Goal: Transaction & Acquisition: Book appointment/travel/reservation

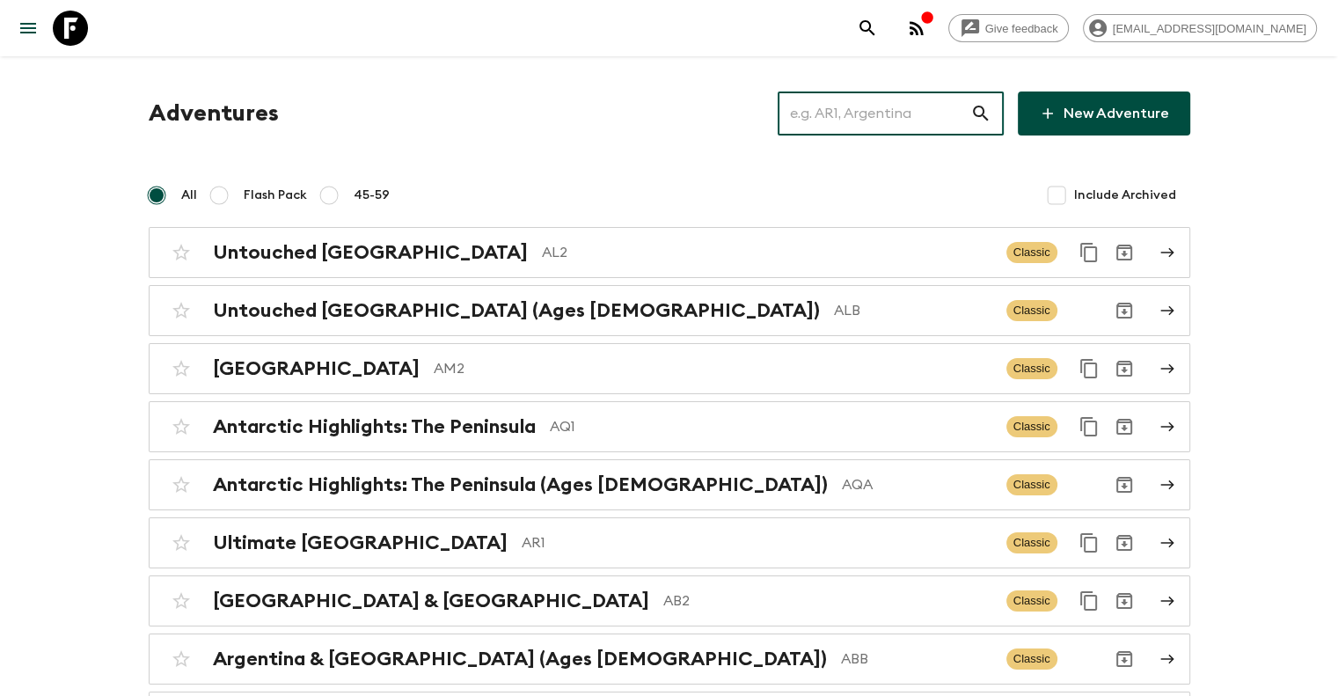
click at [873, 105] on input "text" at bounding box center [874, 113] width 193 height 49
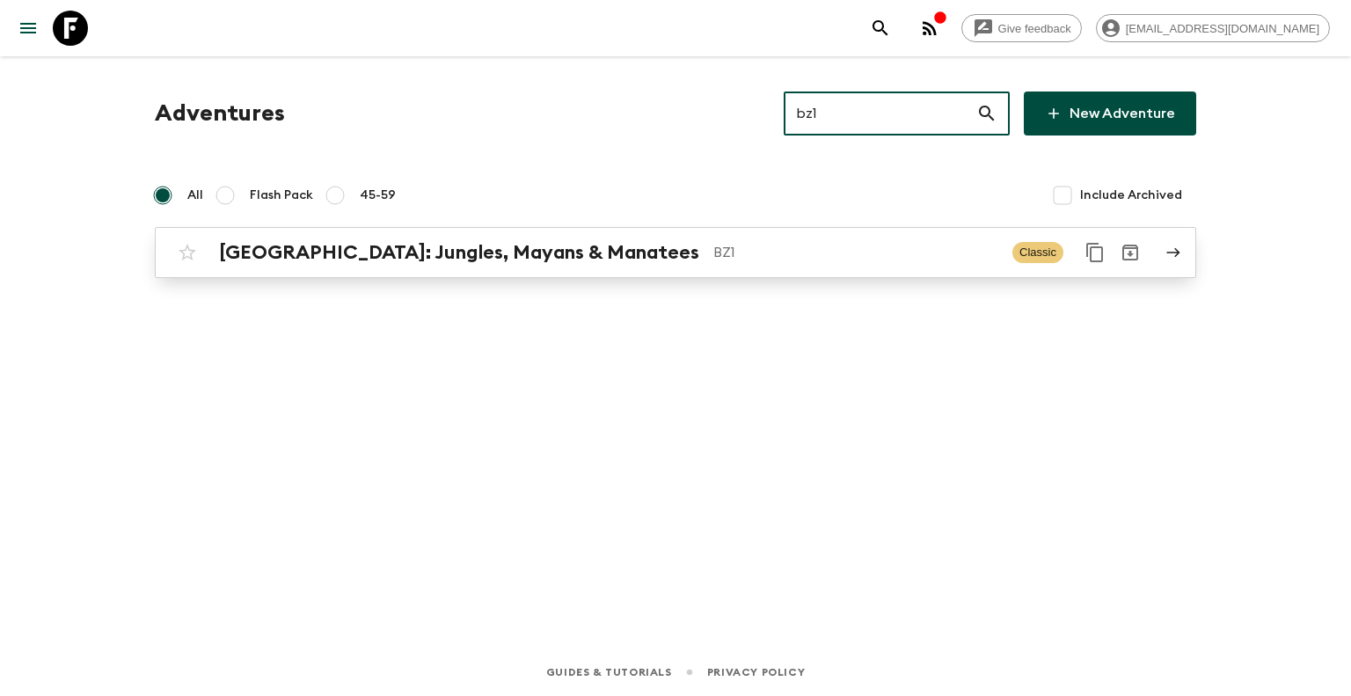
type input "bz1"
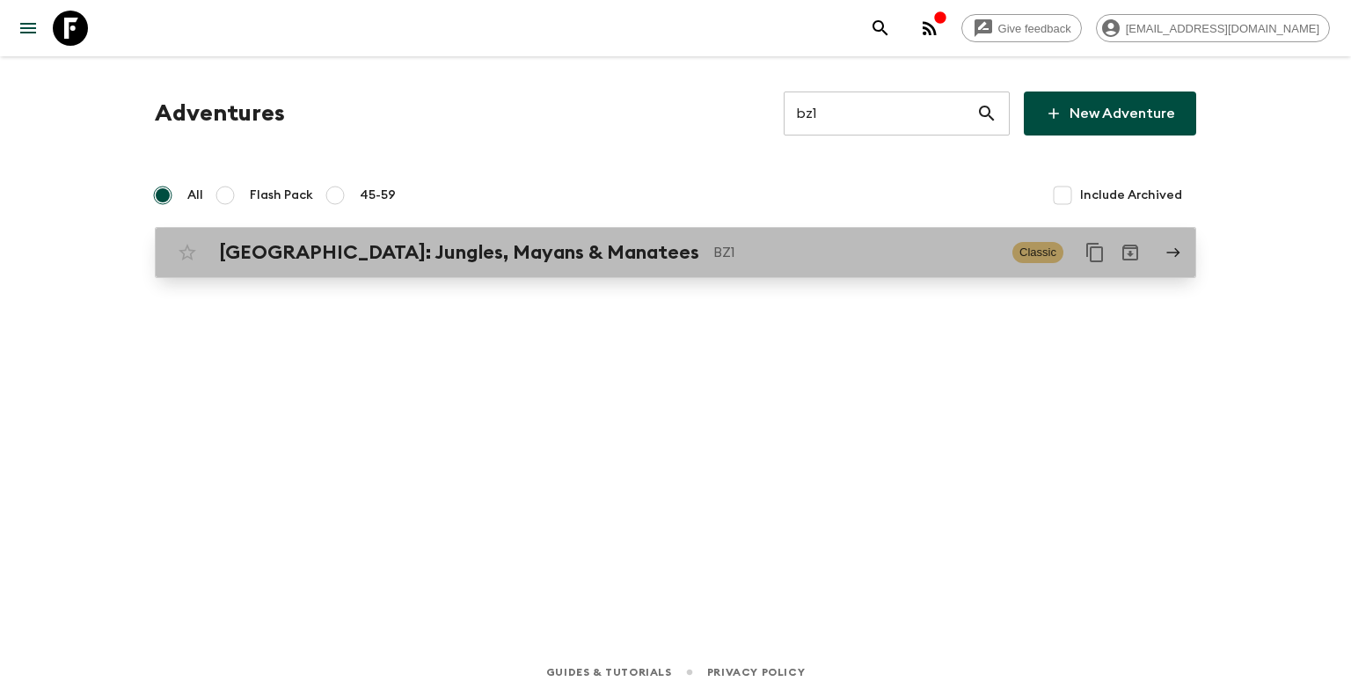
click at [556, 256] on div "[GEOGRAPHIC_DATA]: Jungles, Mayans & Manatees BZ1" at bounding box center [608, 252] width 779 height 23
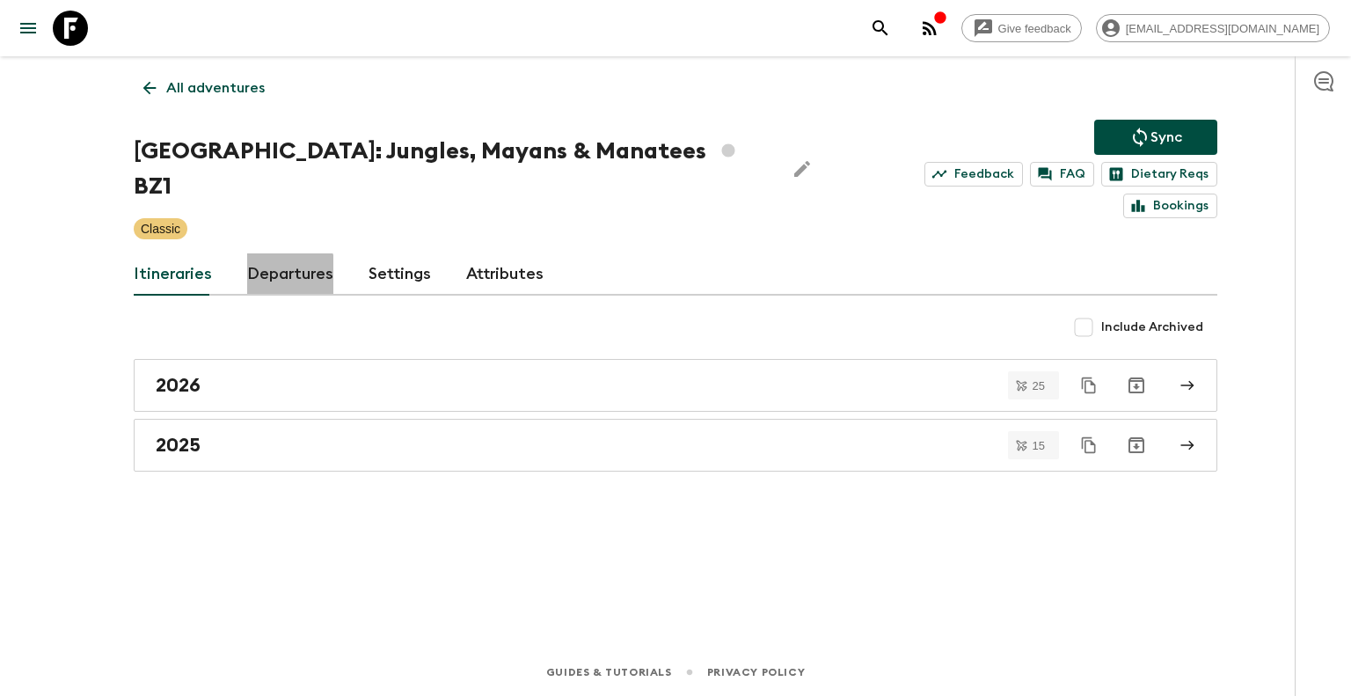
click at [281, 253] on link "Departures" at bounding box center [290, 274] width 86 height 42
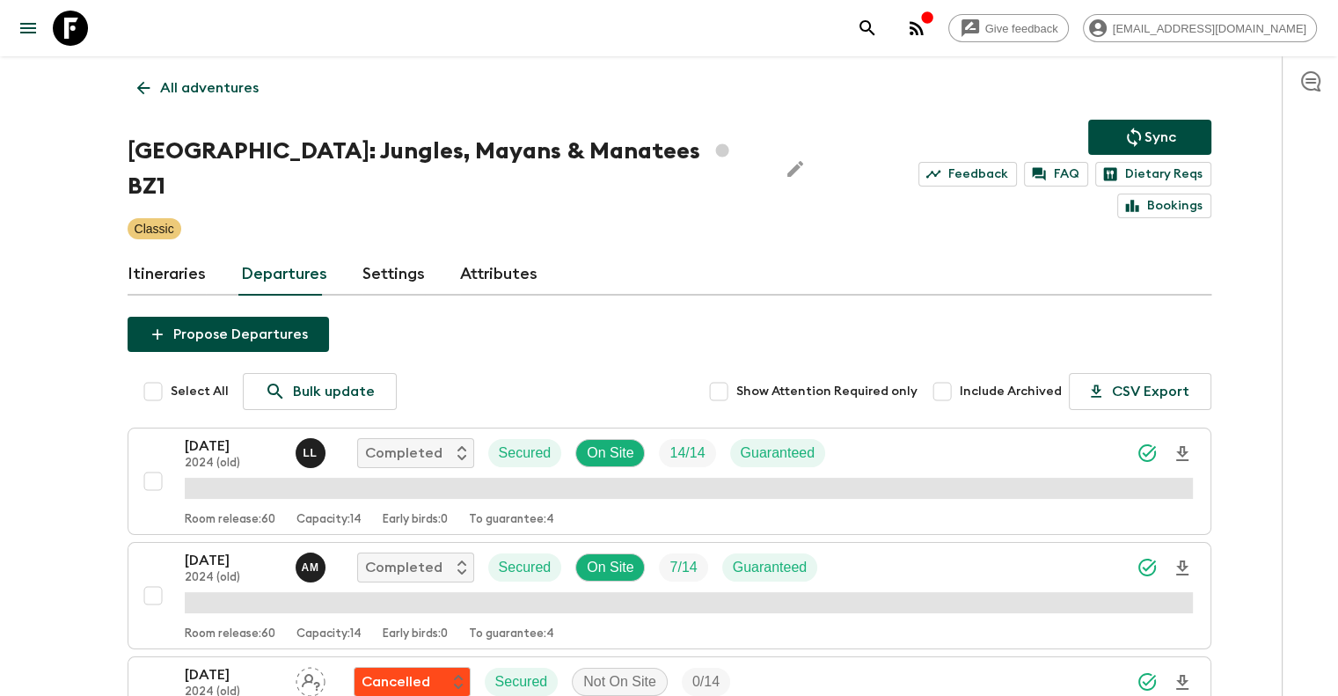
click at [160, 253] on link "Itineraries" at bounding box center [167, 274] width 78 height 42
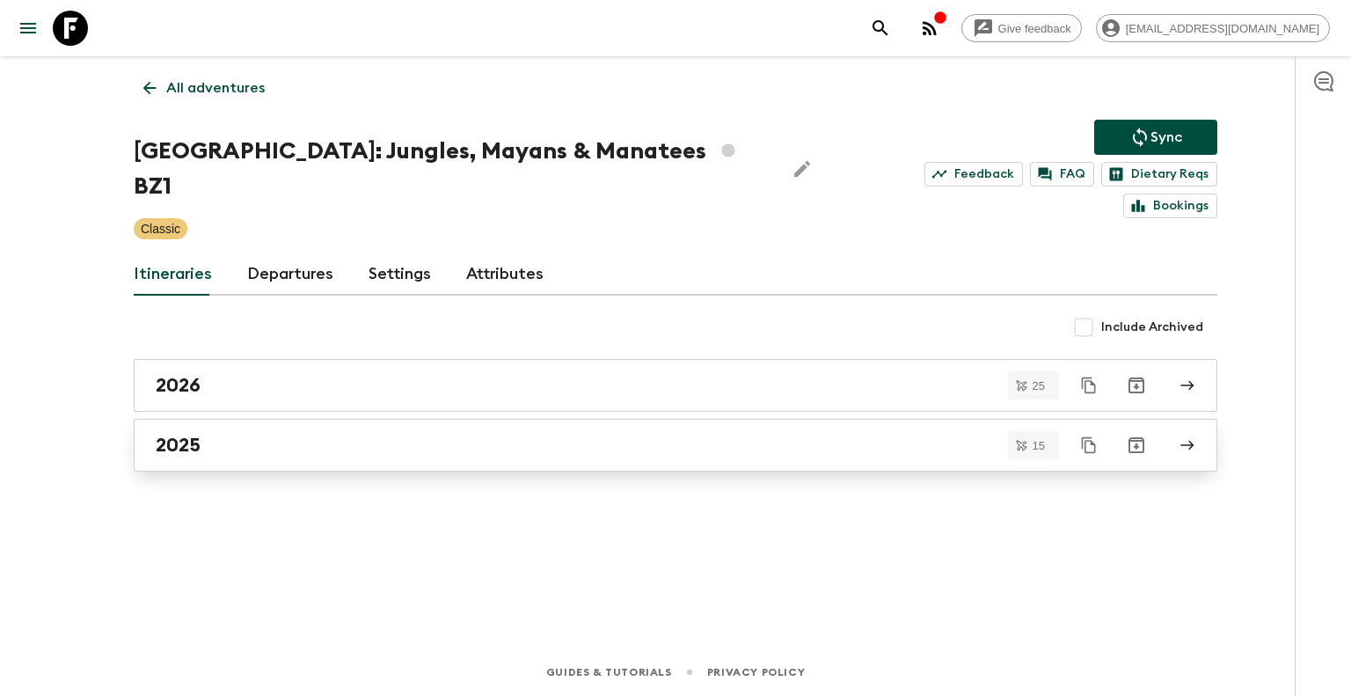
click at [220, 434] on div "2025" at bounding box center [659, 445] width 1006 height 23
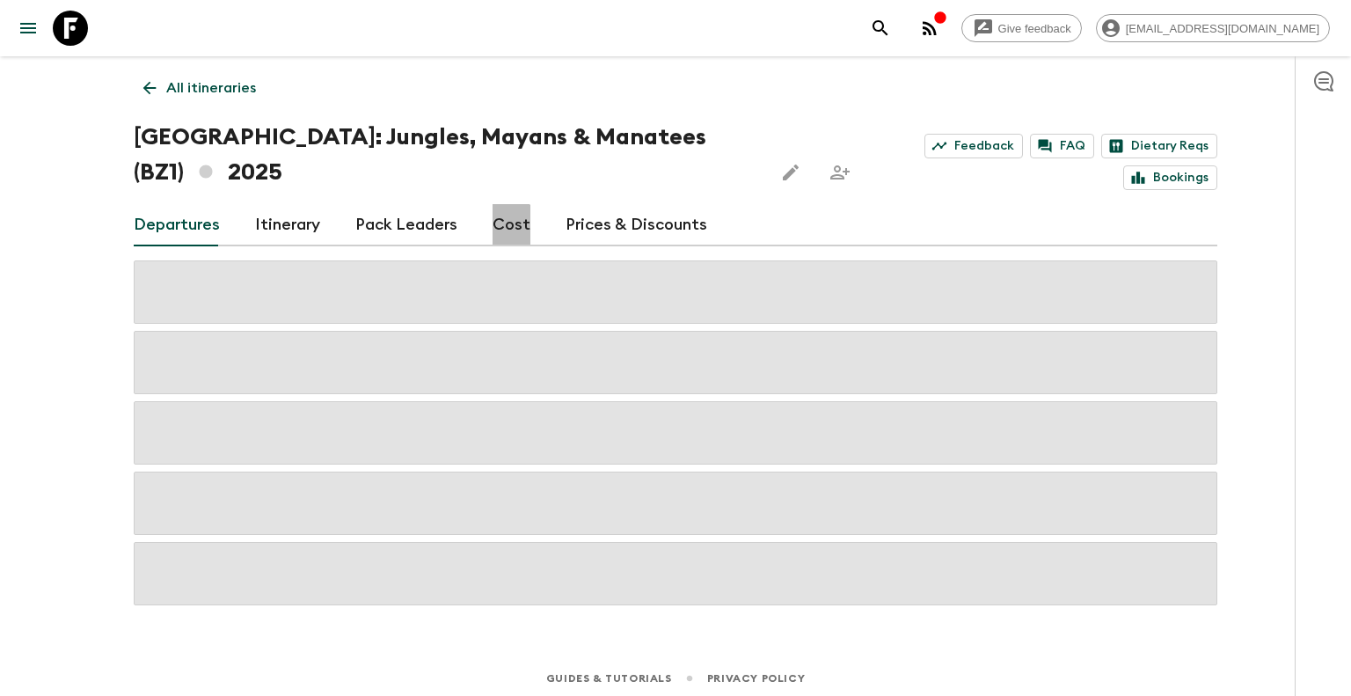
click at [493, 204] on link "Cost" at bounding box center [512, 225] width 38 height 42
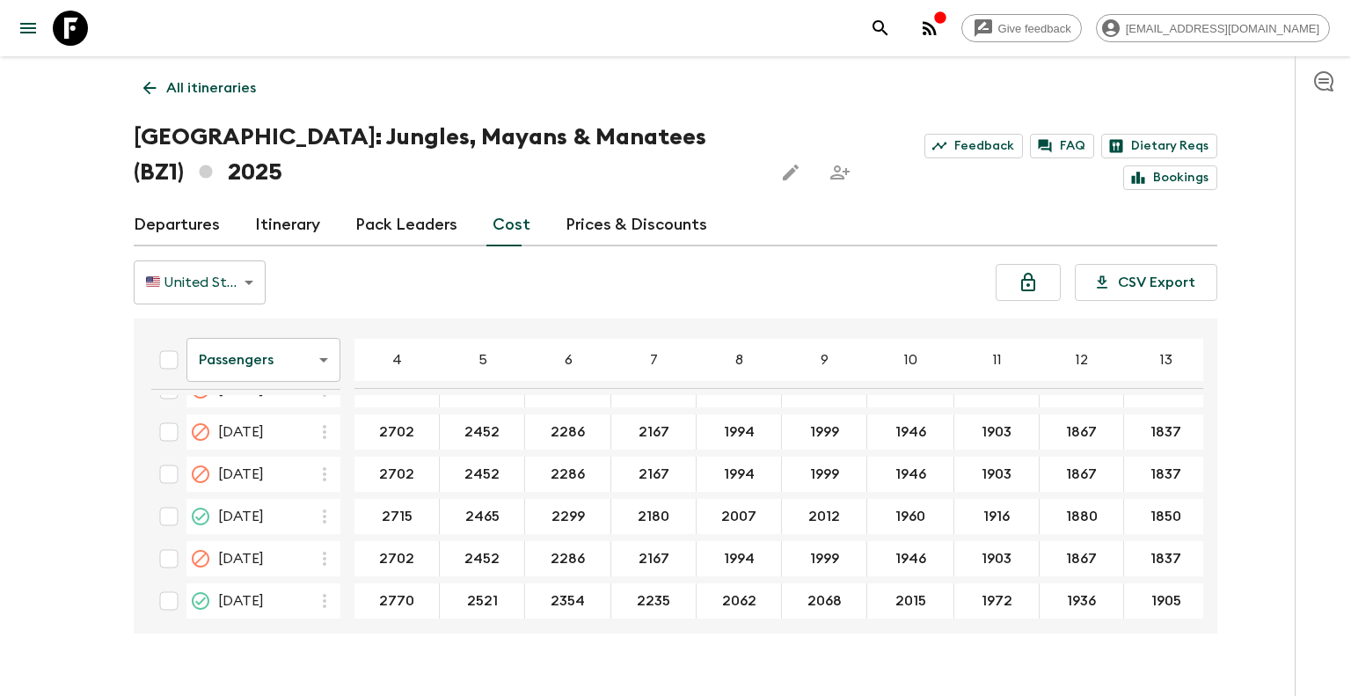
scroll to position [968, 0]
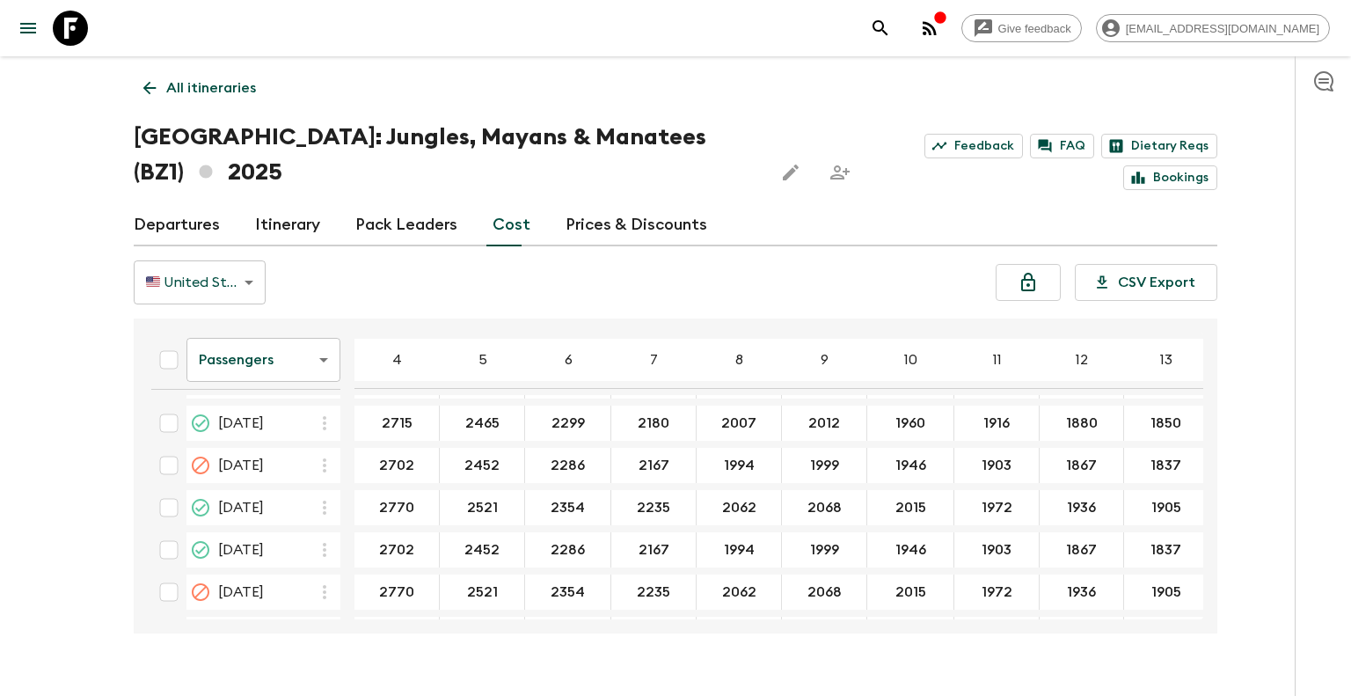
click at [53, 24] on icon at bounding box center [70, 28] width 35 height 35
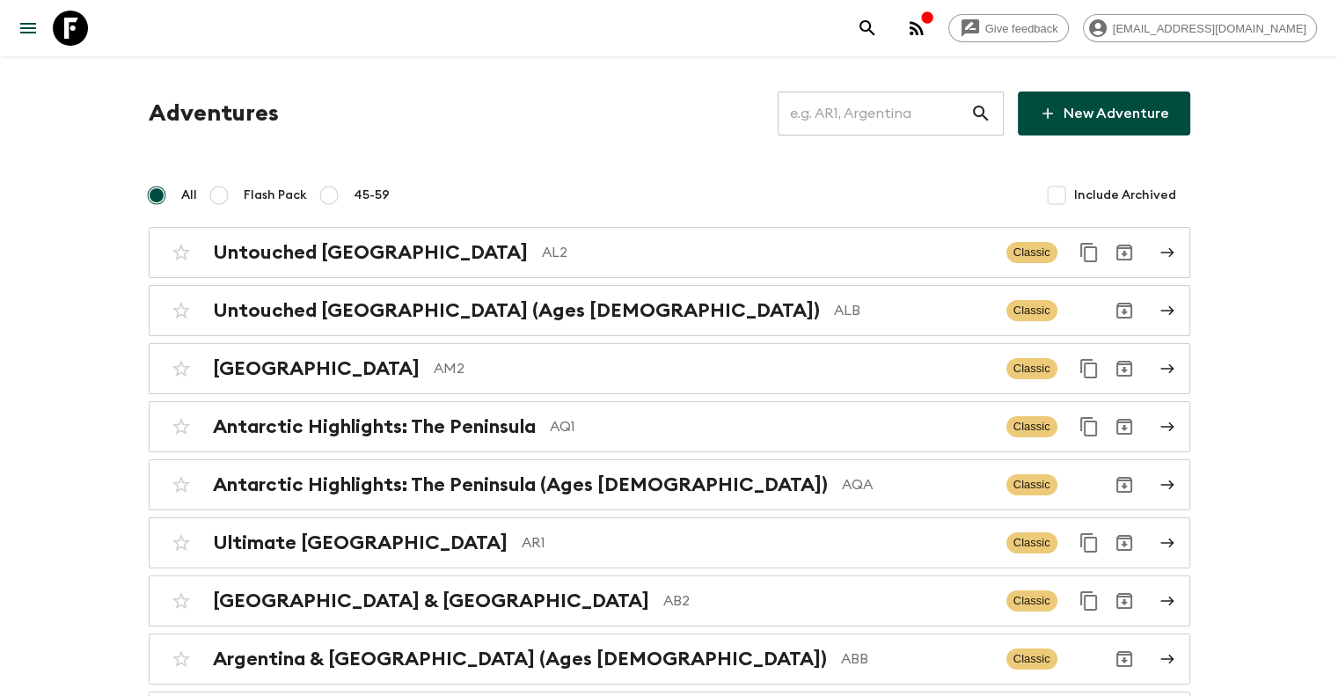
click at [840, 119] on input "text" at bounding box center [874, 113] width 193 height 49
click at [945, 130] on input "text" at bounding box center [874, 113] width 193 height 49
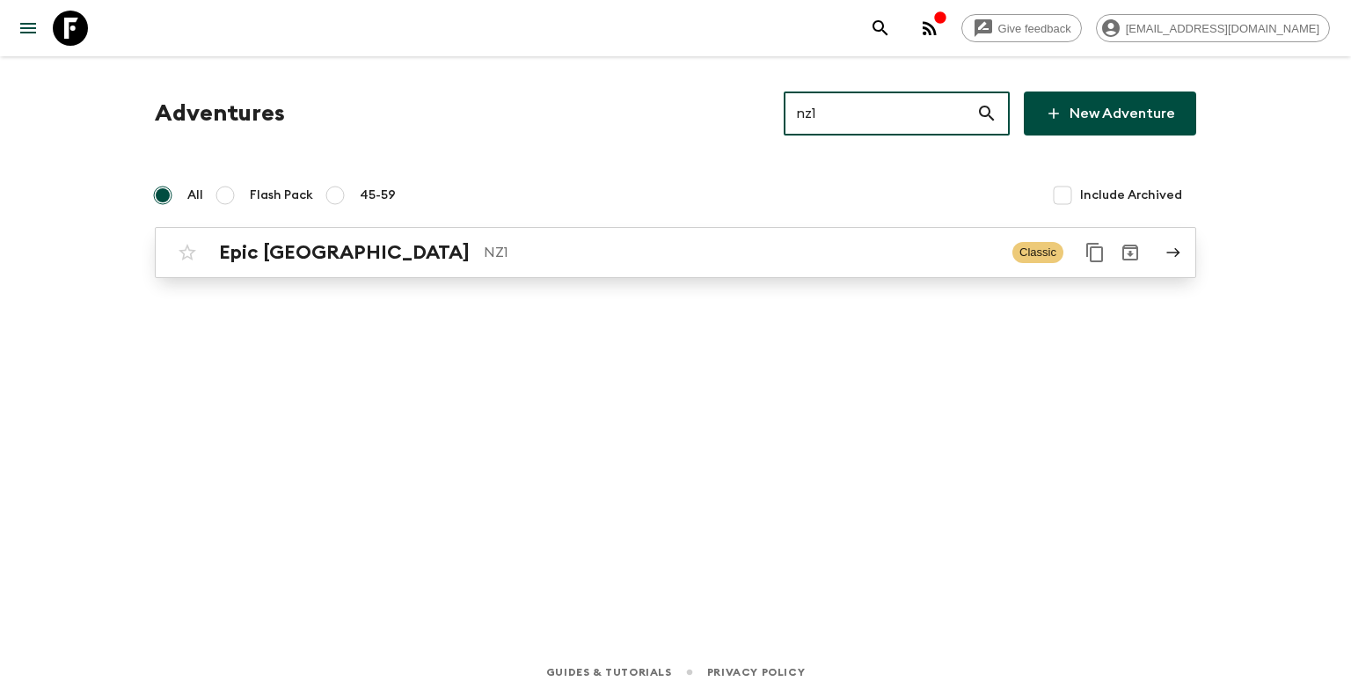
type input "nz1"
click at [484, 258] on p "NZ1" at bounding box center [741, 252] width 515 height 21
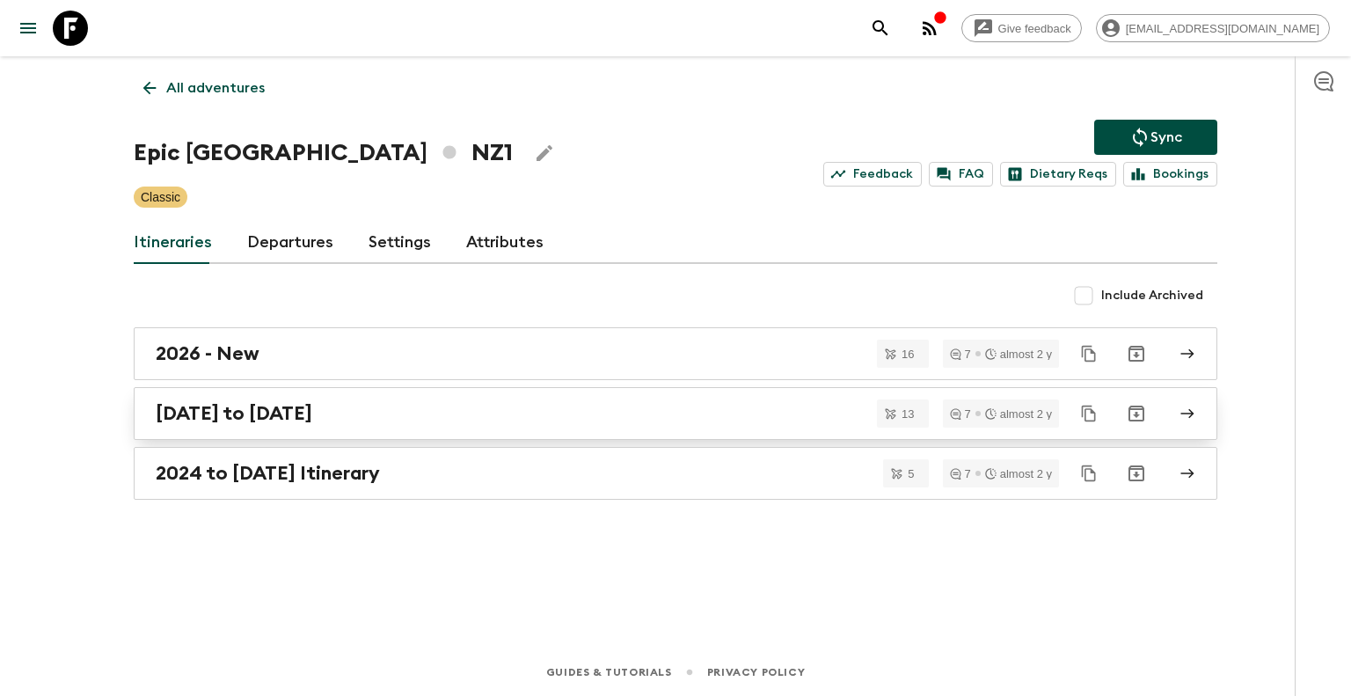
click at [247, 417] on h2 "[DATE] to [DATE]" at bounding box center [234, 413] width 157 height 23
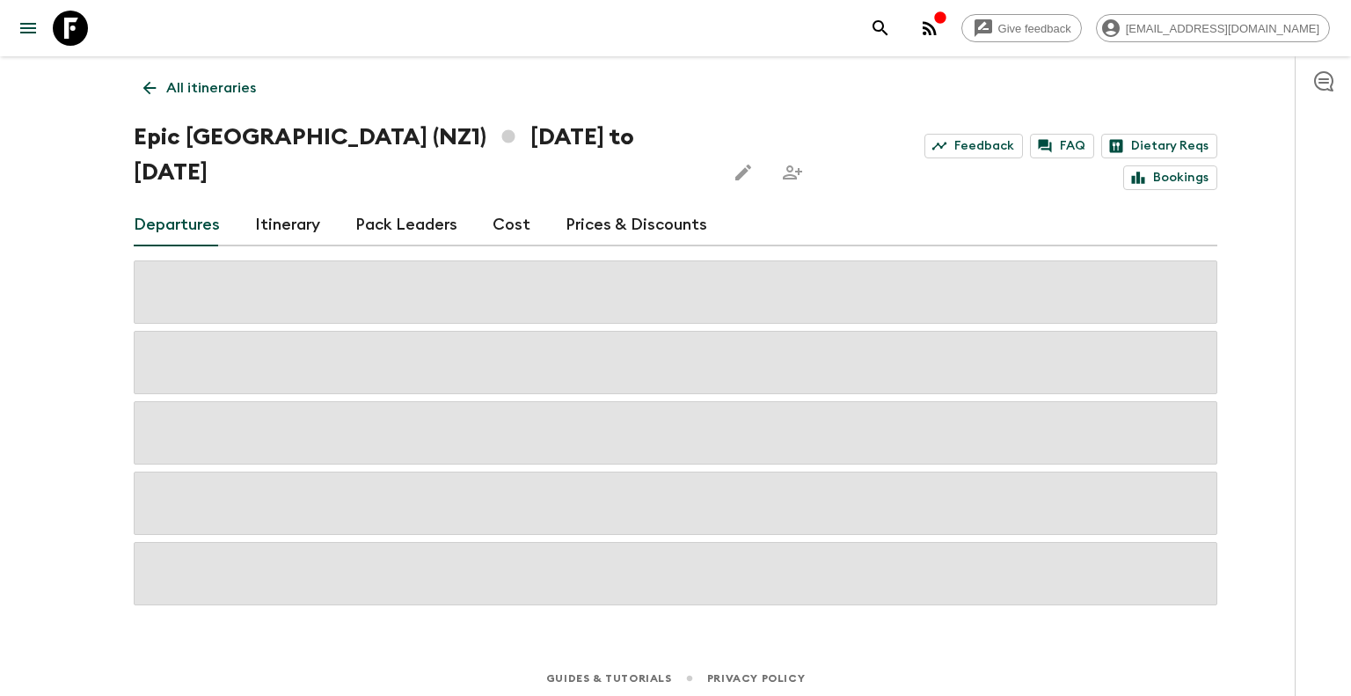
click at [508, 204] on link "Cost" at bounding box center [512, 225] width 38 height 42
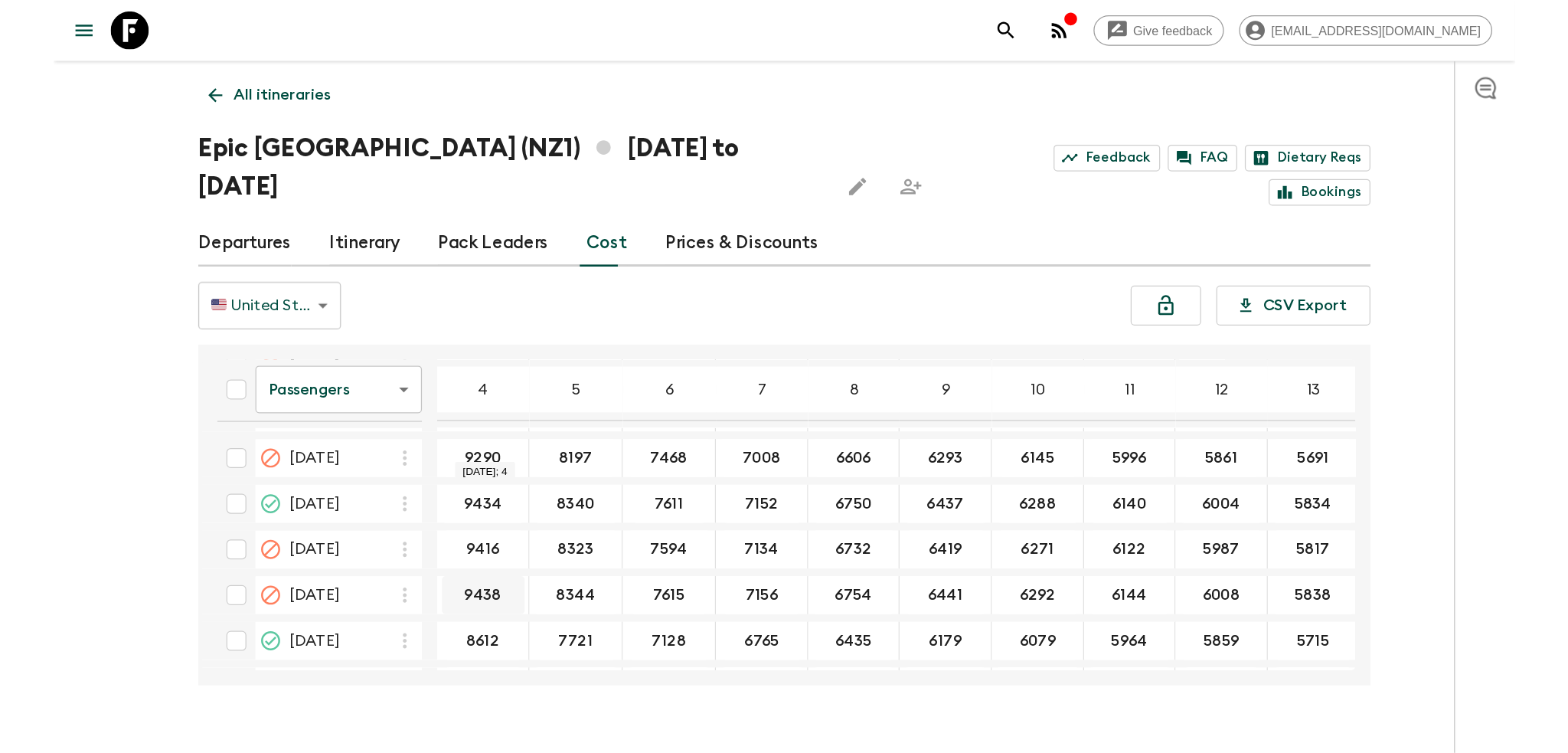
scroll to position [141, 0]
